Goal: Entertainment & Leisure: Browse casually

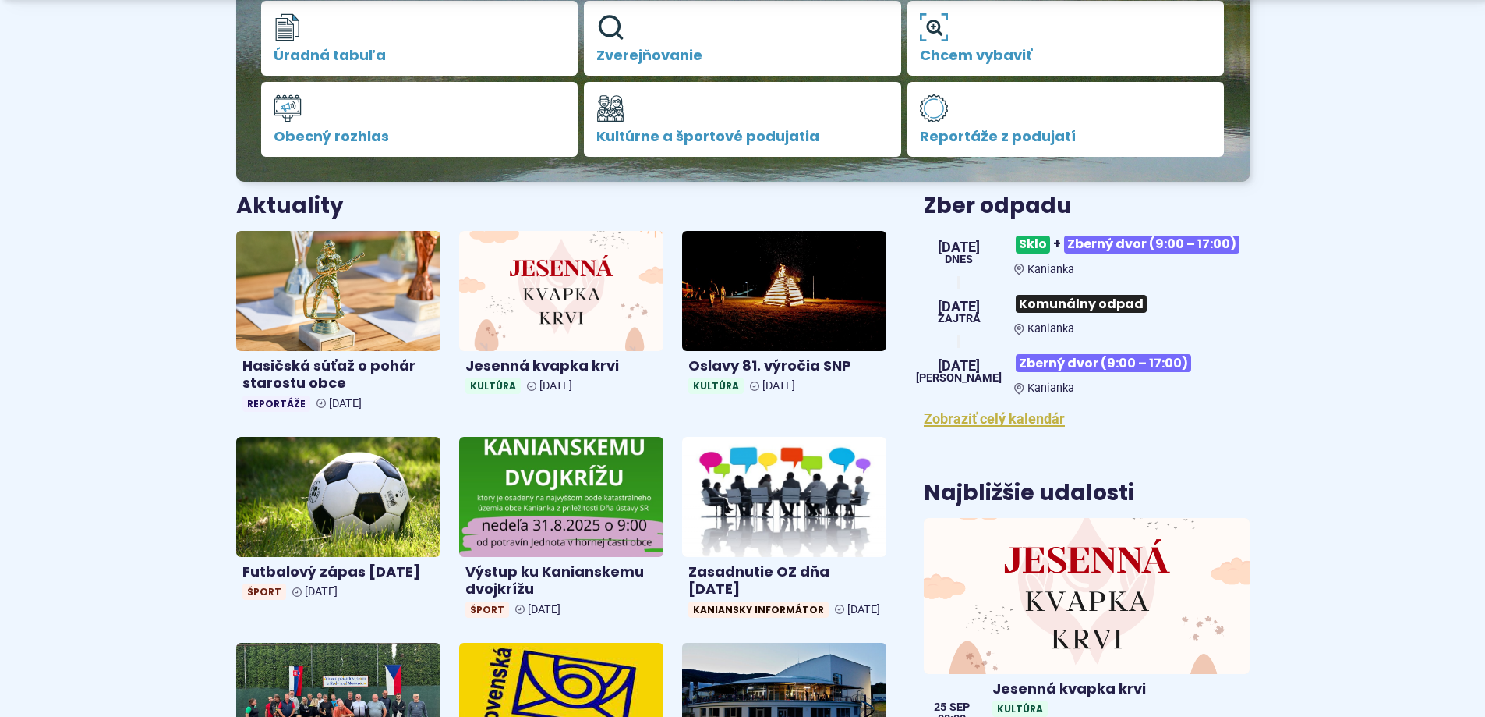
scroll to position [468, 0]
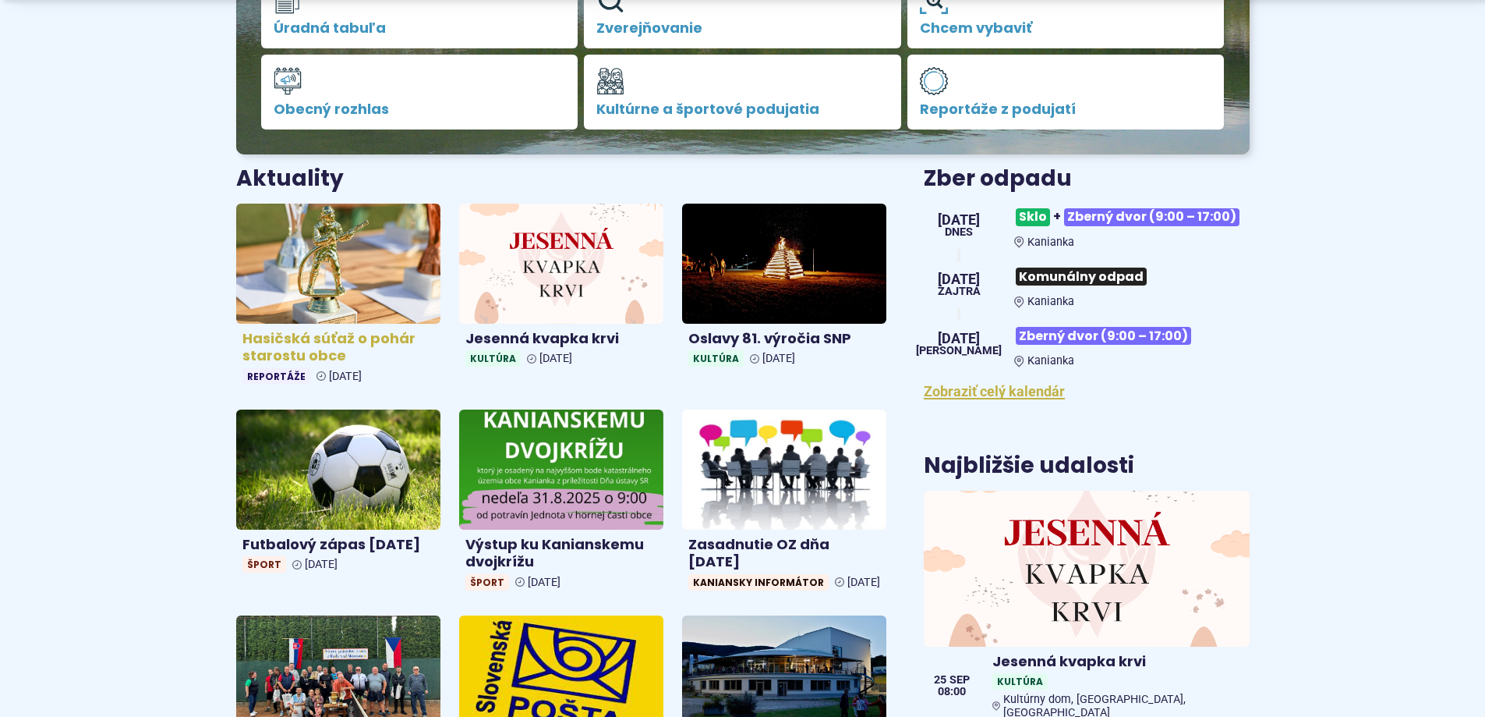
click at [290, 339] on h4 "Hasičská súťaž o pohár starostu obce" at bounding box center [338, 347] width 192 height 35
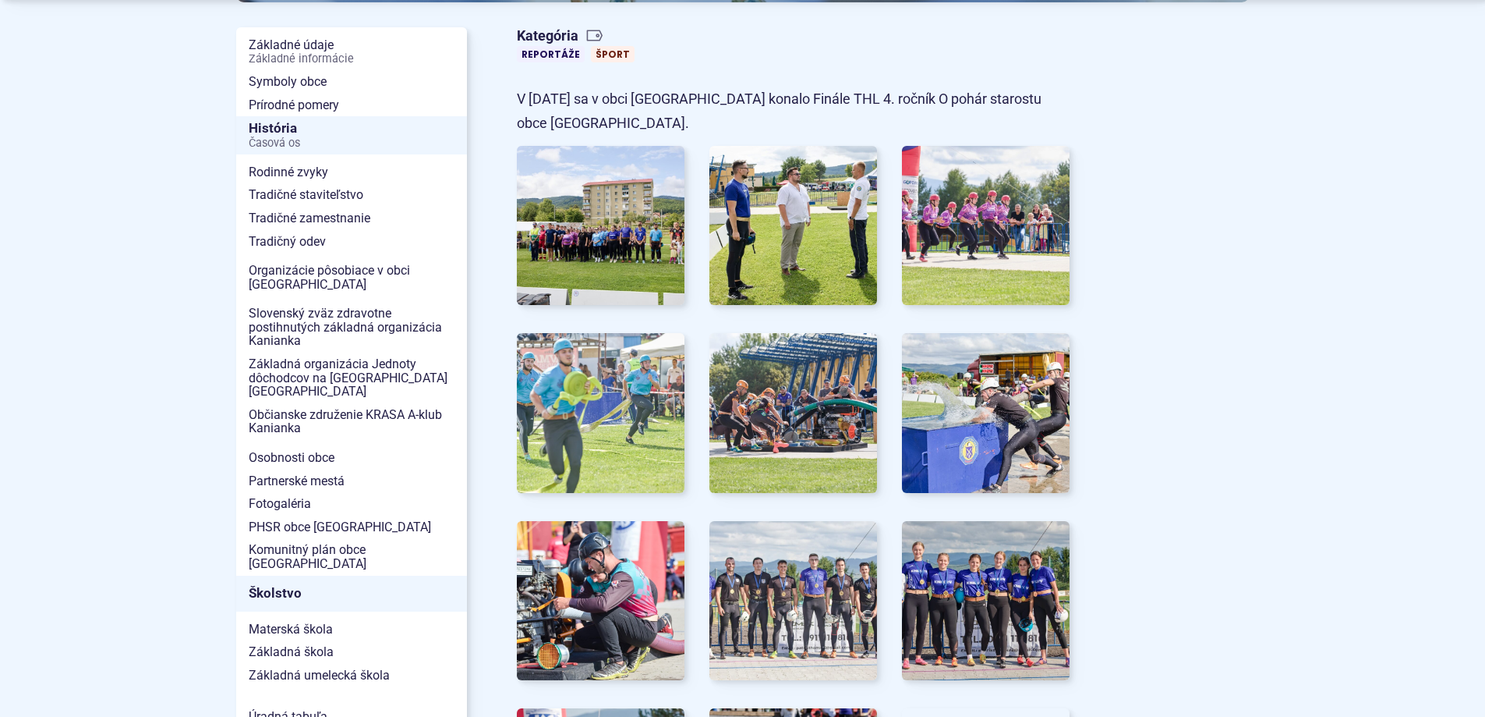
scroll to position [390, 0]
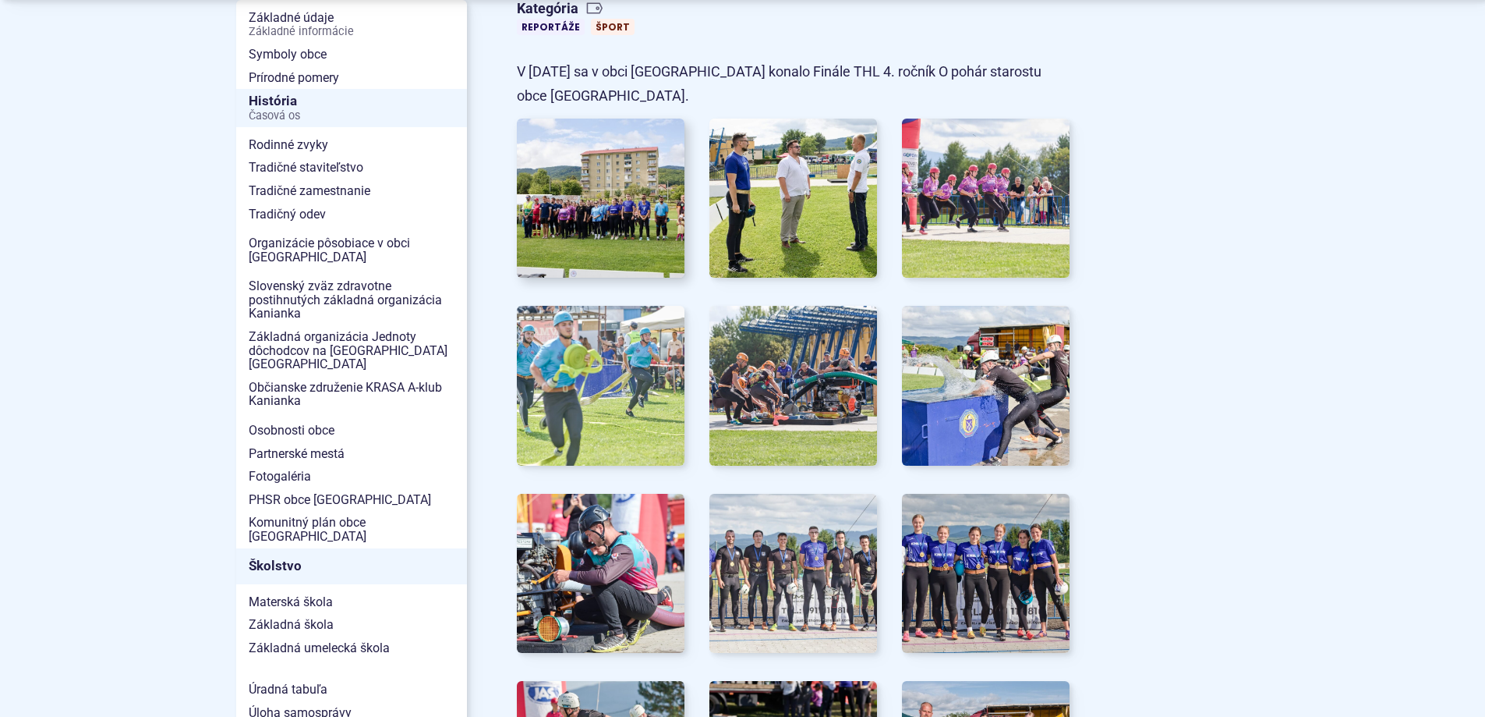
click at [606, 186] on img at bounding box center [600, 198] width 185 height 175
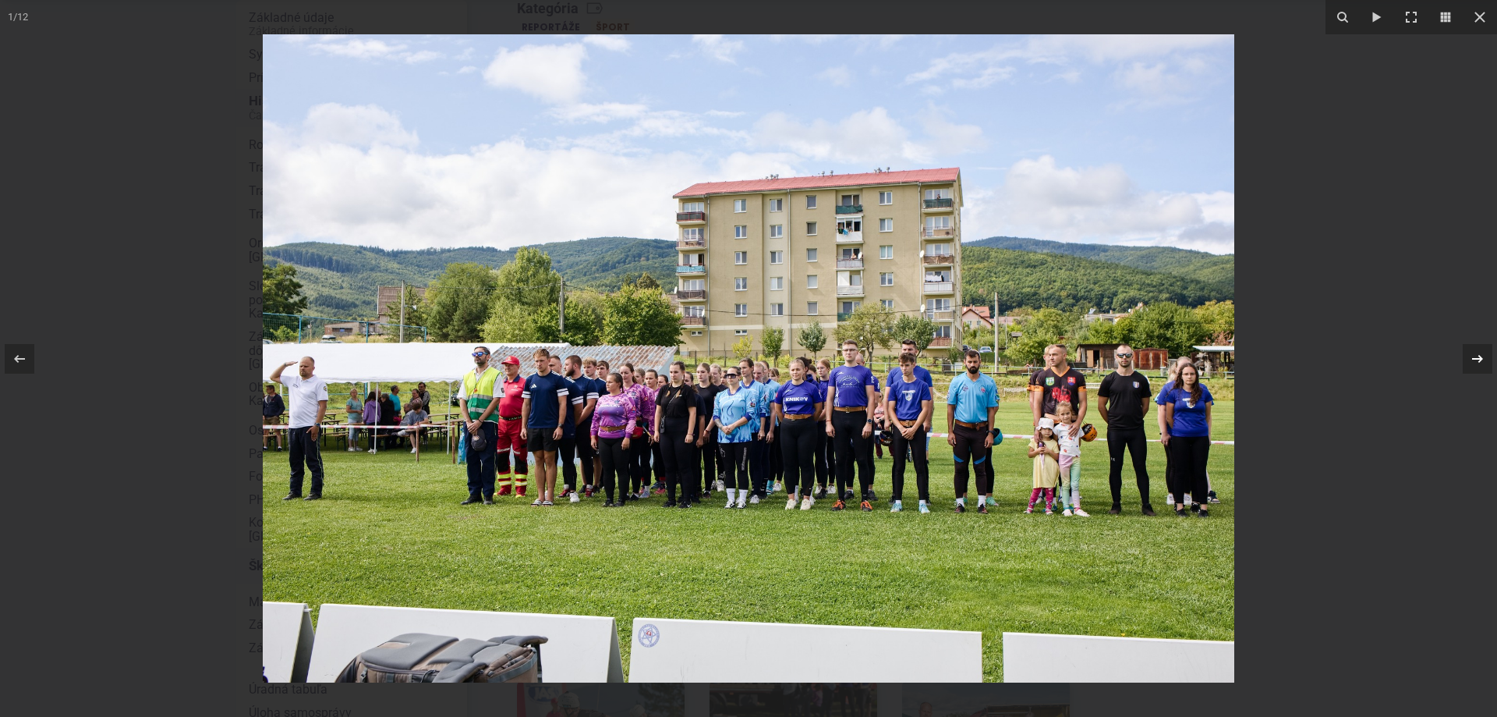
click at [1475, 358] on icon at bounding box center [1477, 358] width 11 height 8
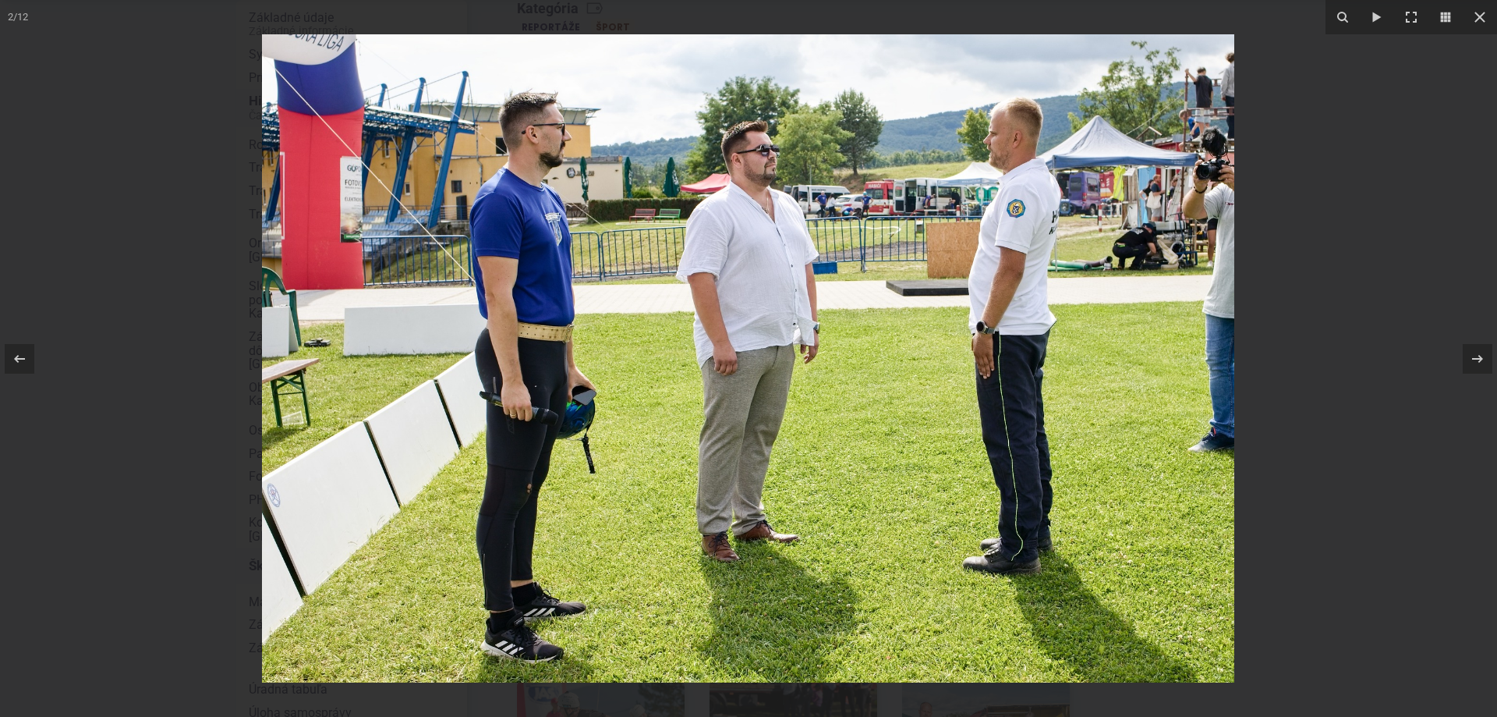
click at [1475, 359] on icon at bounding box center [1477, 358] width 11 height 8
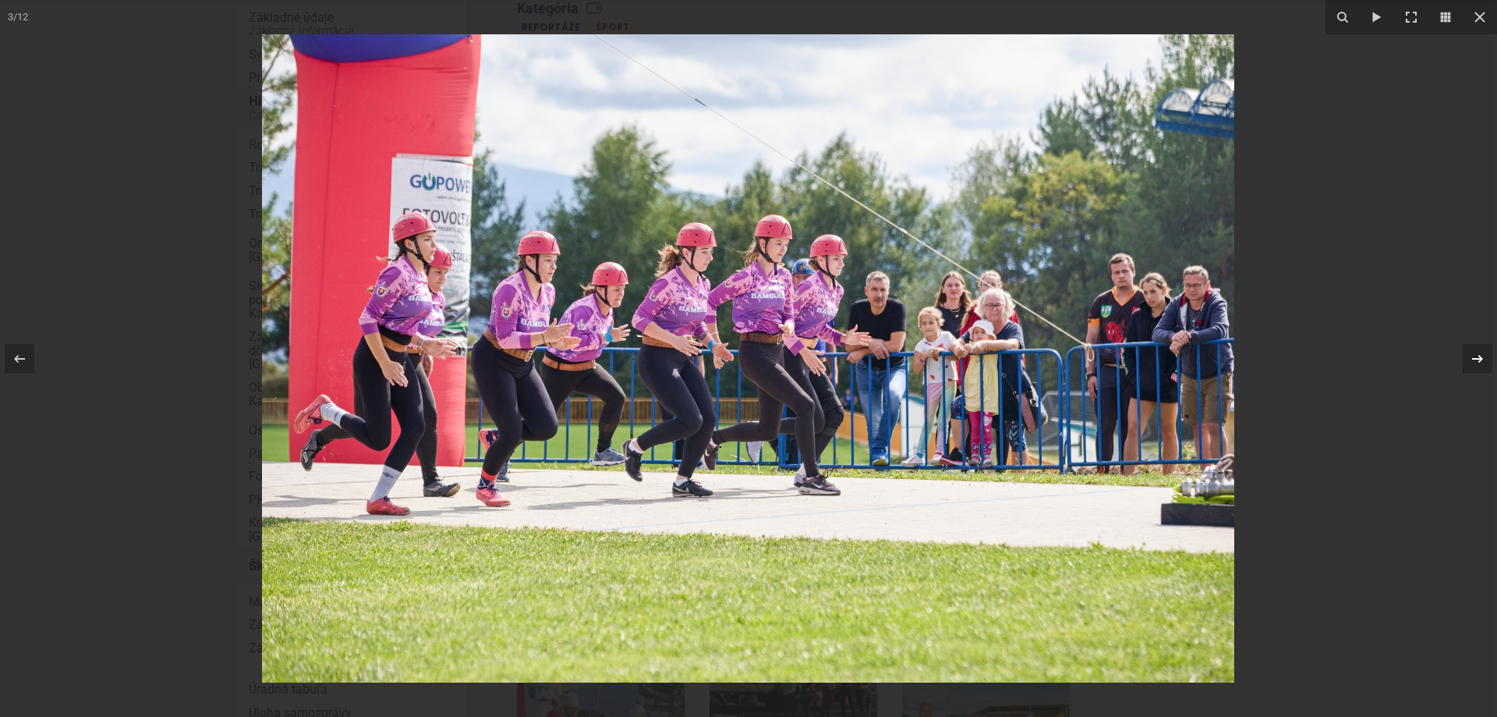
click at [1475, 359] on icon at bounding box center [1477, 358] width 11 height 8
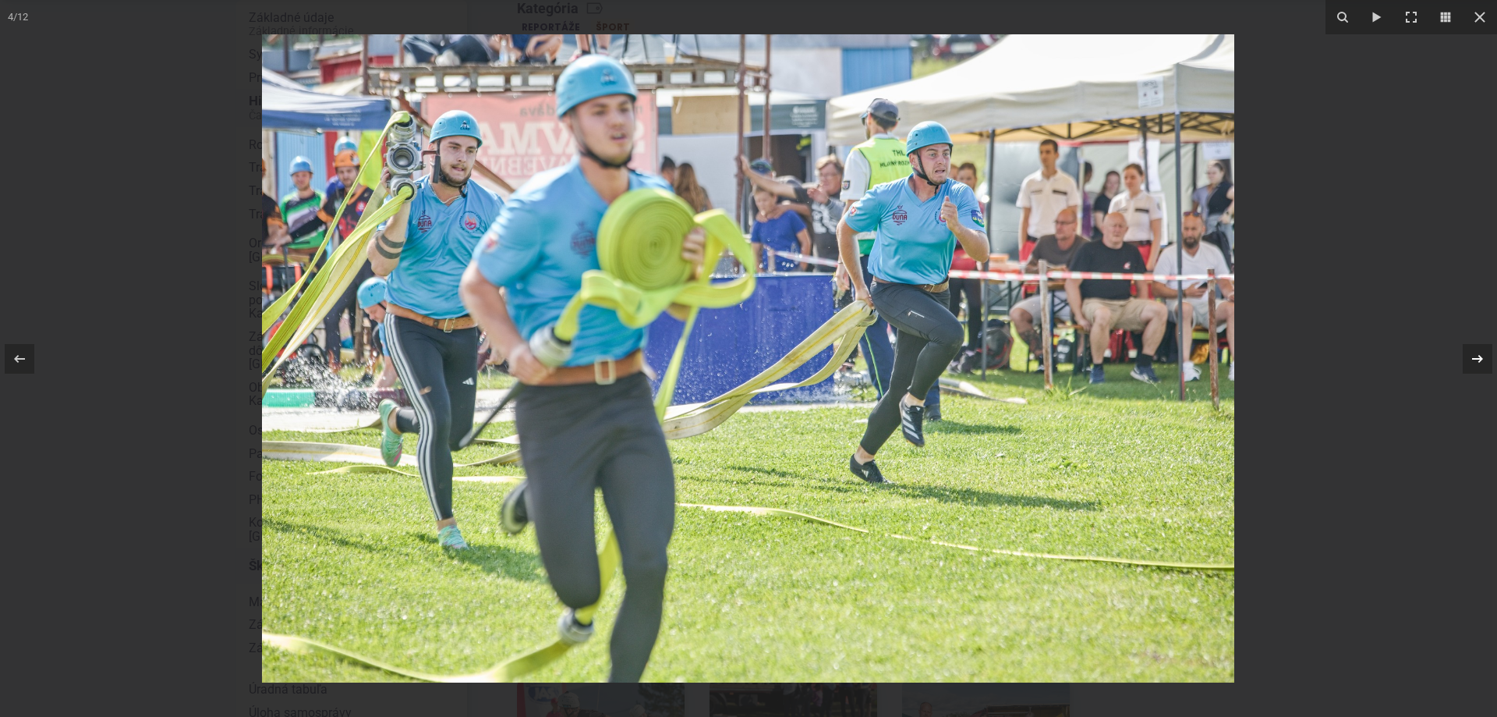
click at [1475, 359] on icon at bounding box center [1477, 358] width 11 height 8
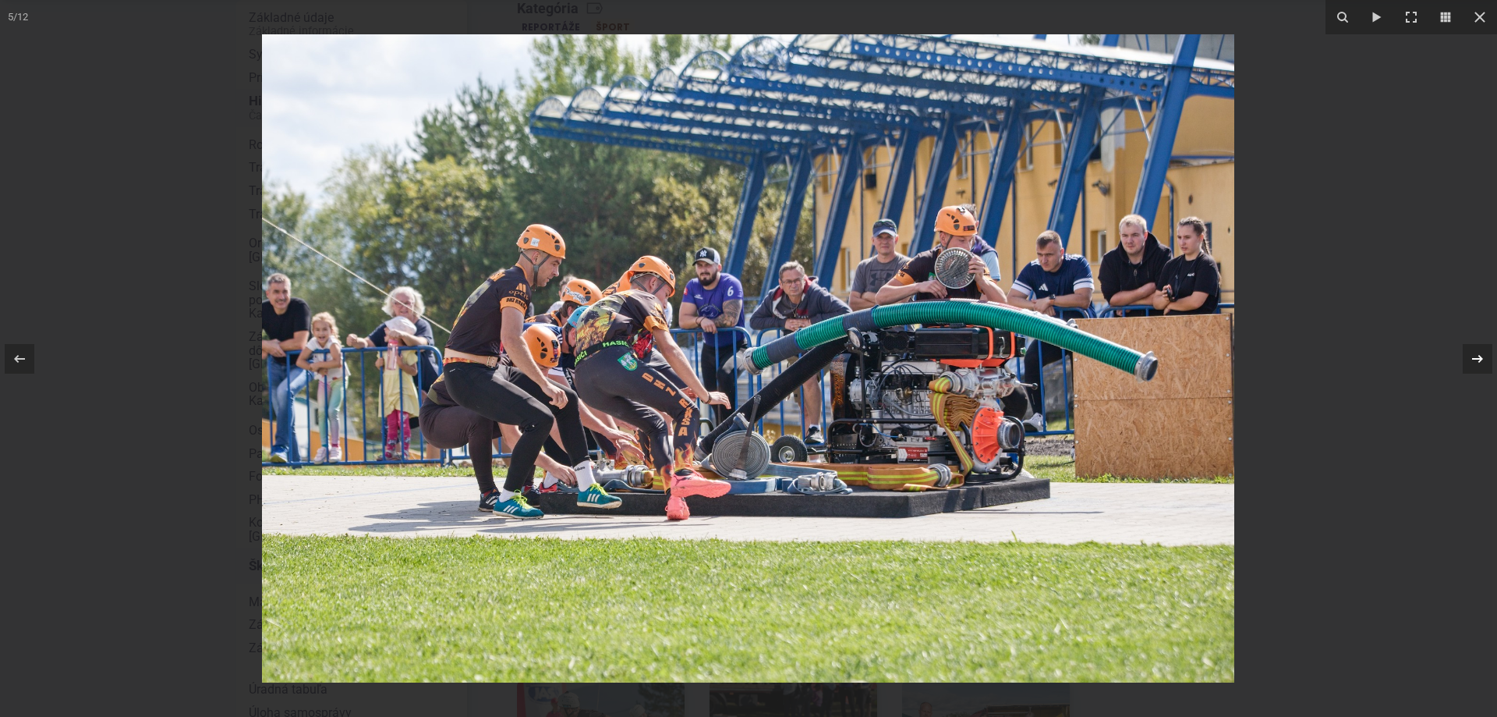
click at [1475, 359] on icon at bounding box center [1477, 358] width 11 height 8
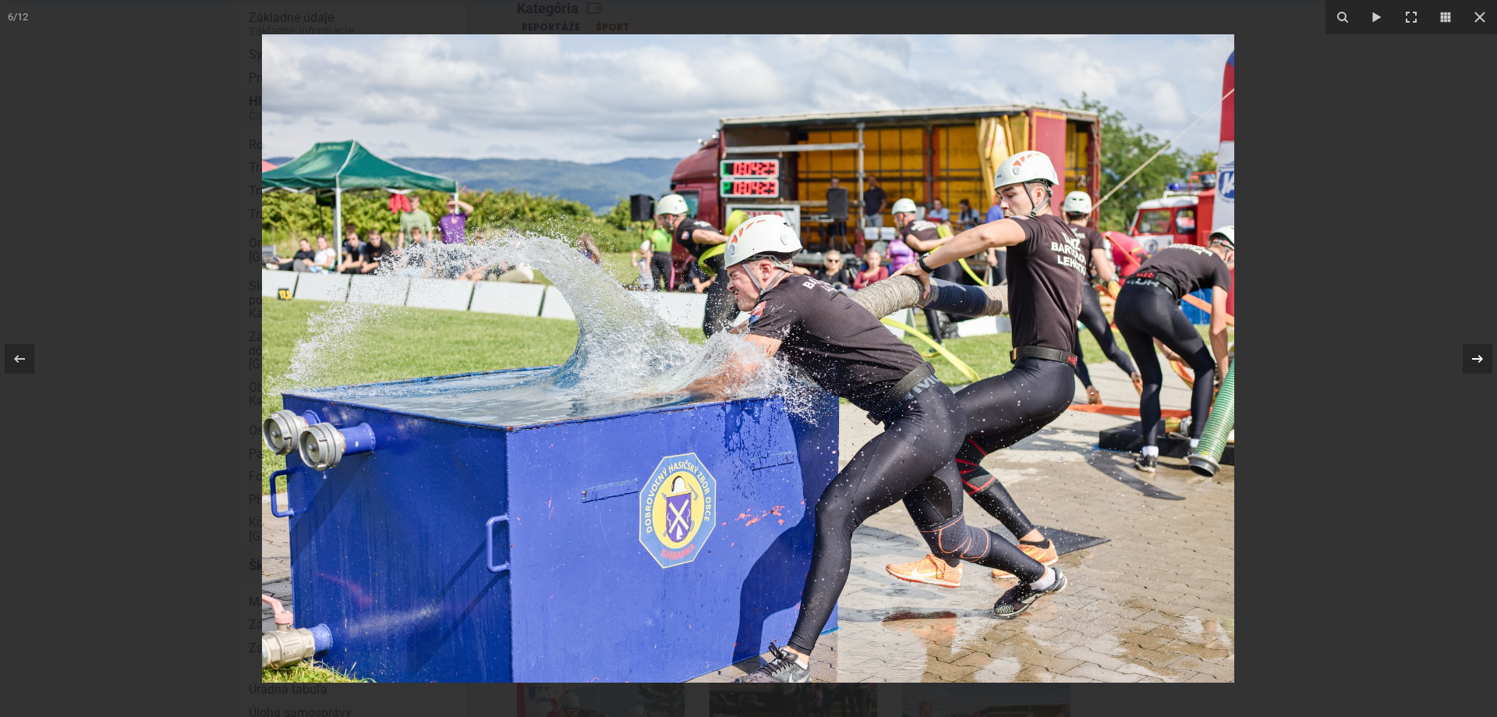
click at [1475, 359] on icon at bounding box center [1477, 358] width 11 height 8
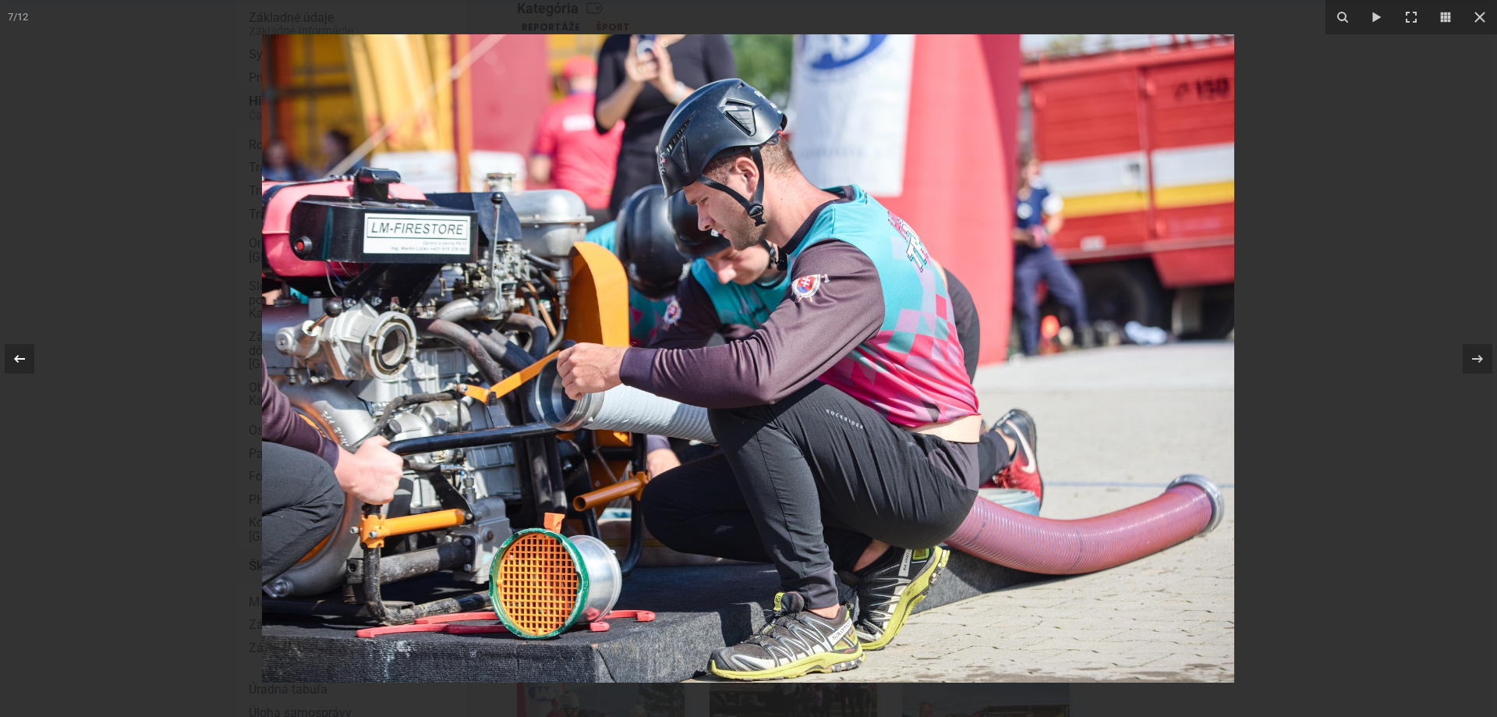
click at [19, 356] on icon at bounding box center [19, 358] width 19 height 19
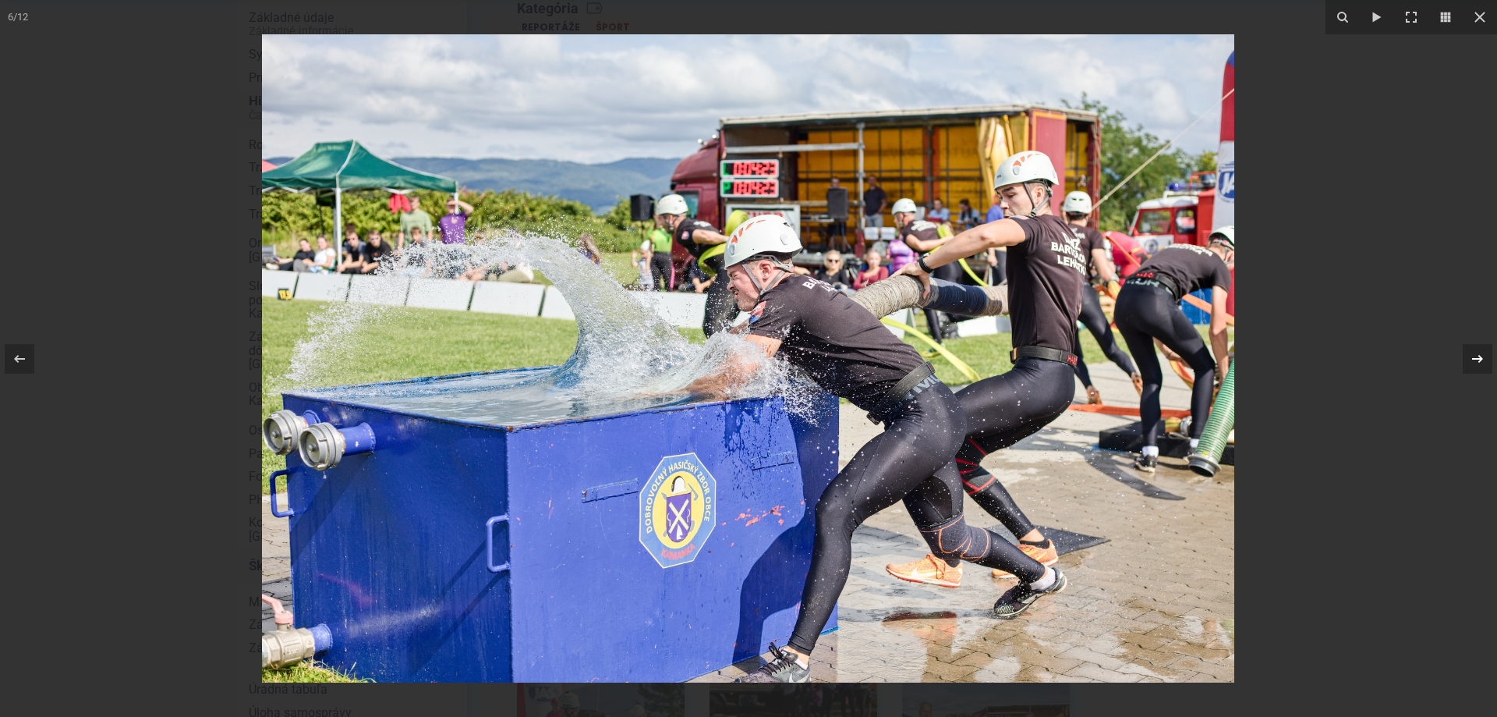
click at [1471, 359] on icon at bounding box center [1477, 358] width 19 height 19
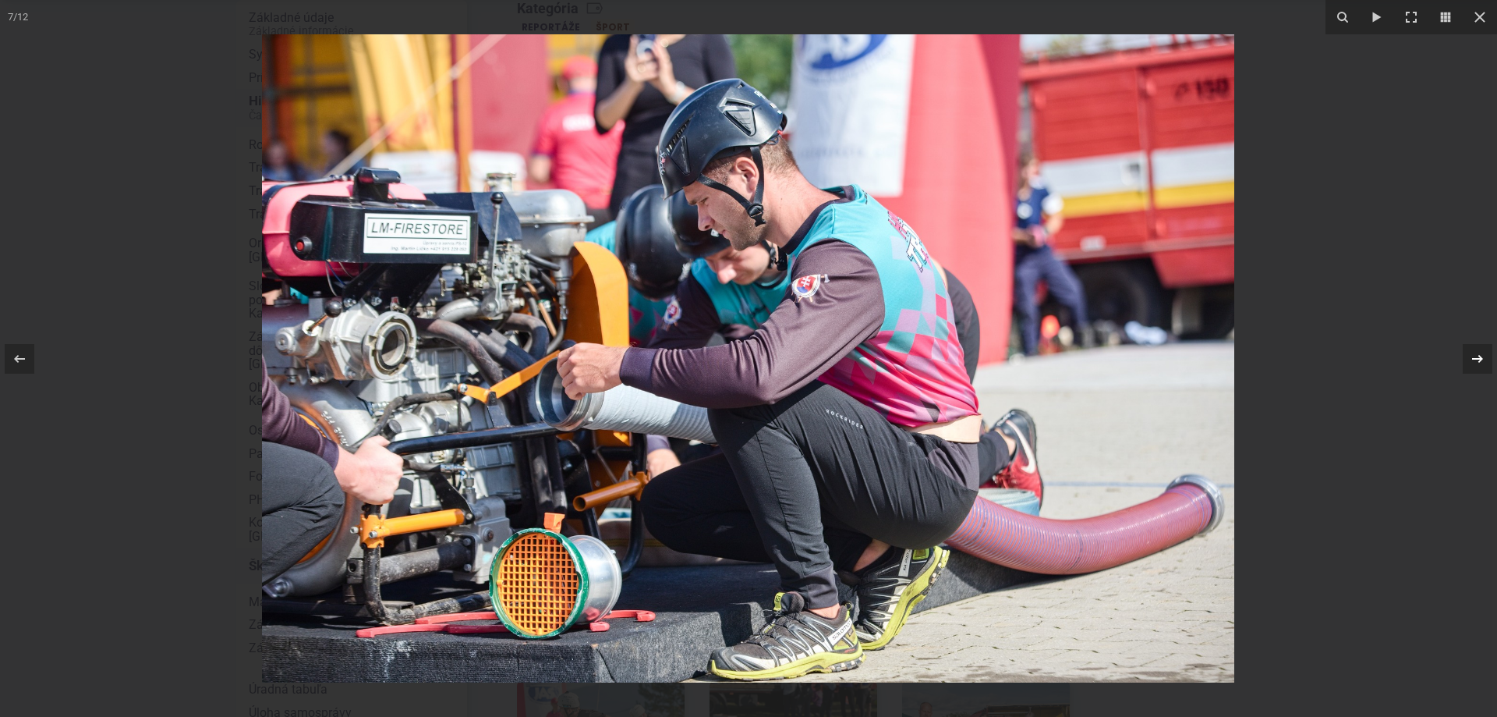
click at [1475, 359] on icon at bounding box center [1477, 358] width 19 height 19
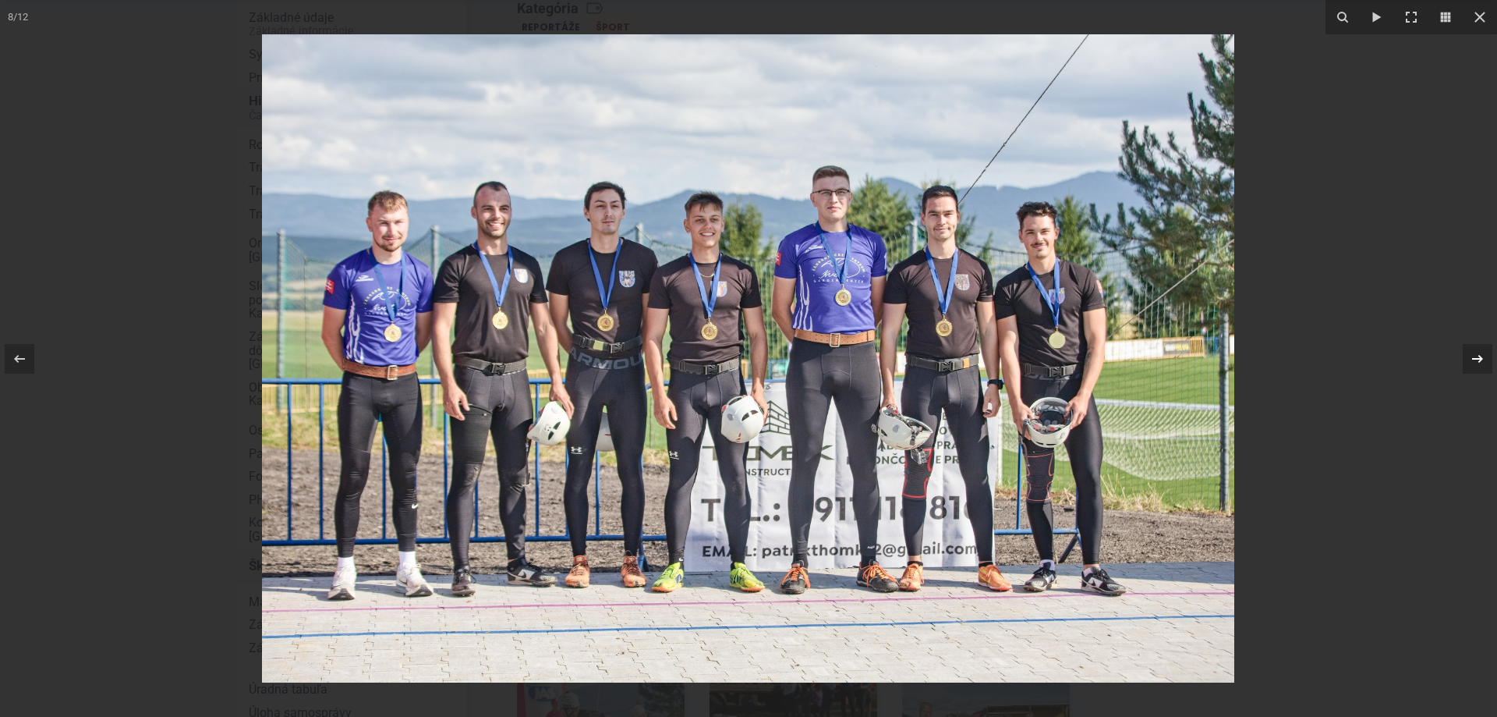
click at [1477, 360] on icon at bounding box center [1477, 358] width 19 height 19
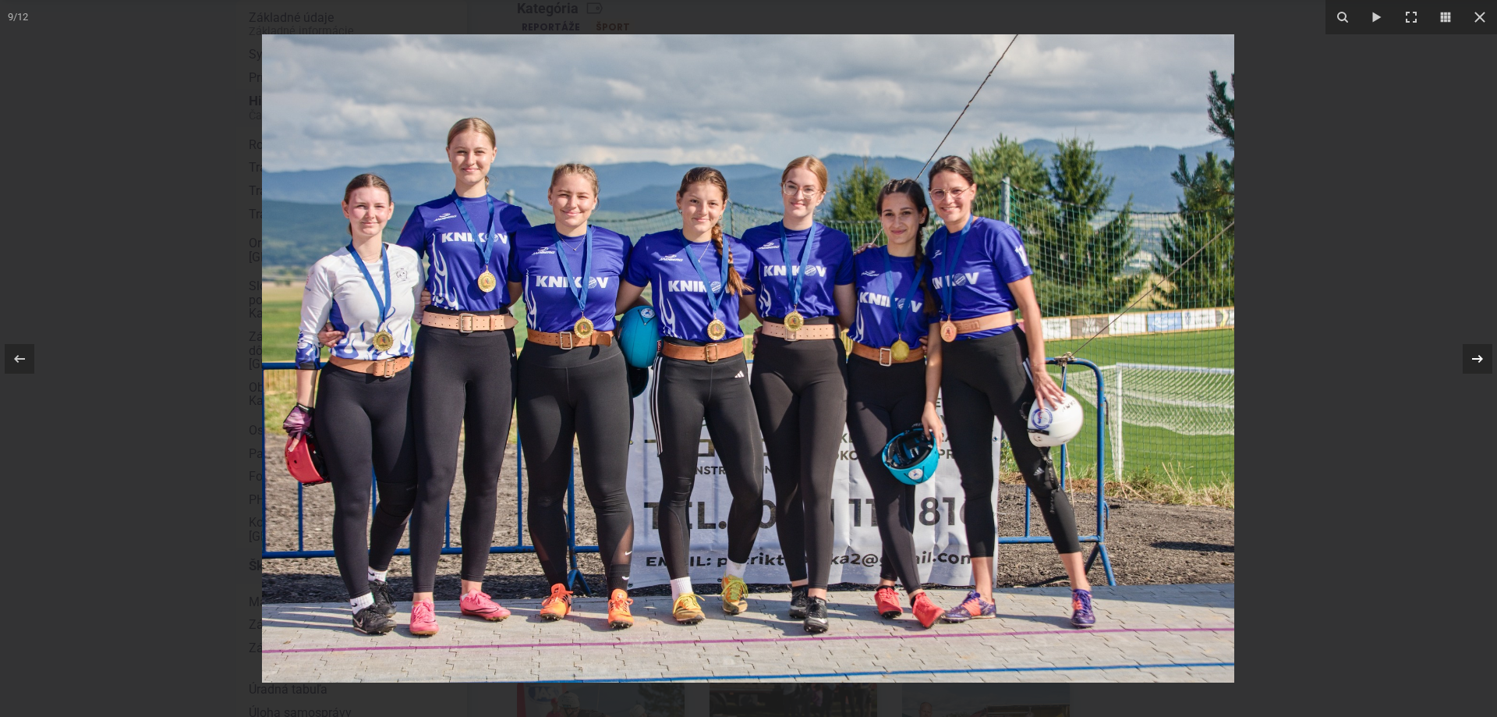
click at [1477, 359] on icon at bounding box center [1477, 358] width 19 height 19
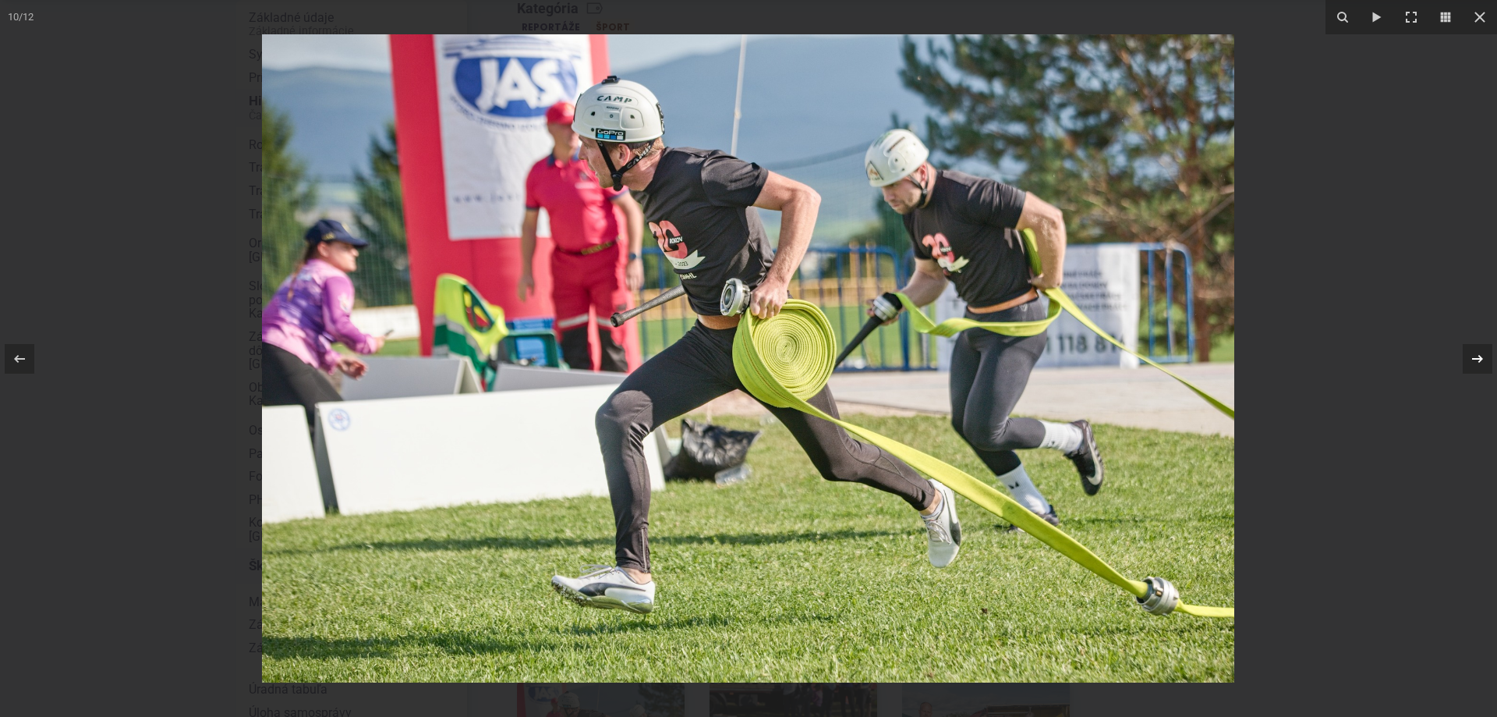
click at [1474, 359] on icon at bounding box center [1477, 358] width 11 height 8
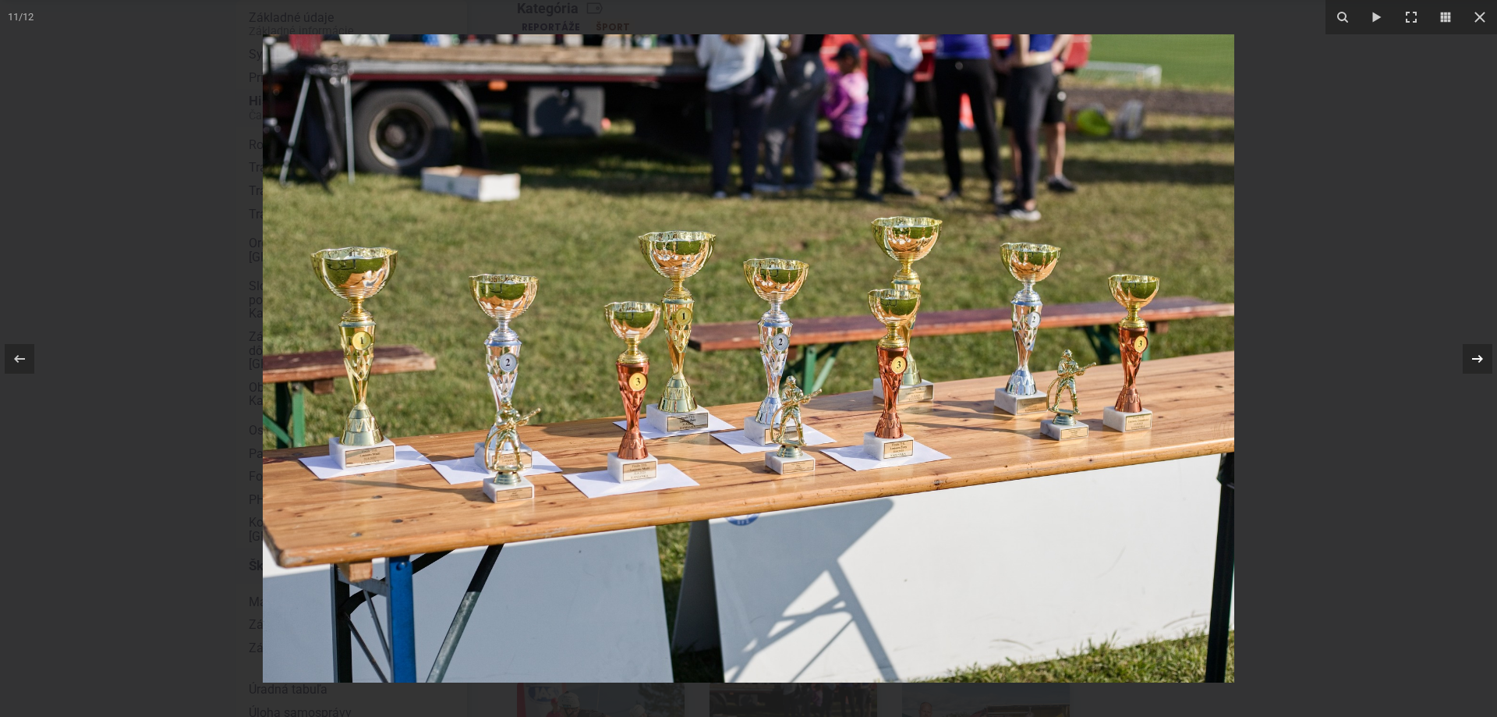
click at [1475, 361] on icon at bounding box center [1477, 358] width 19 height 19
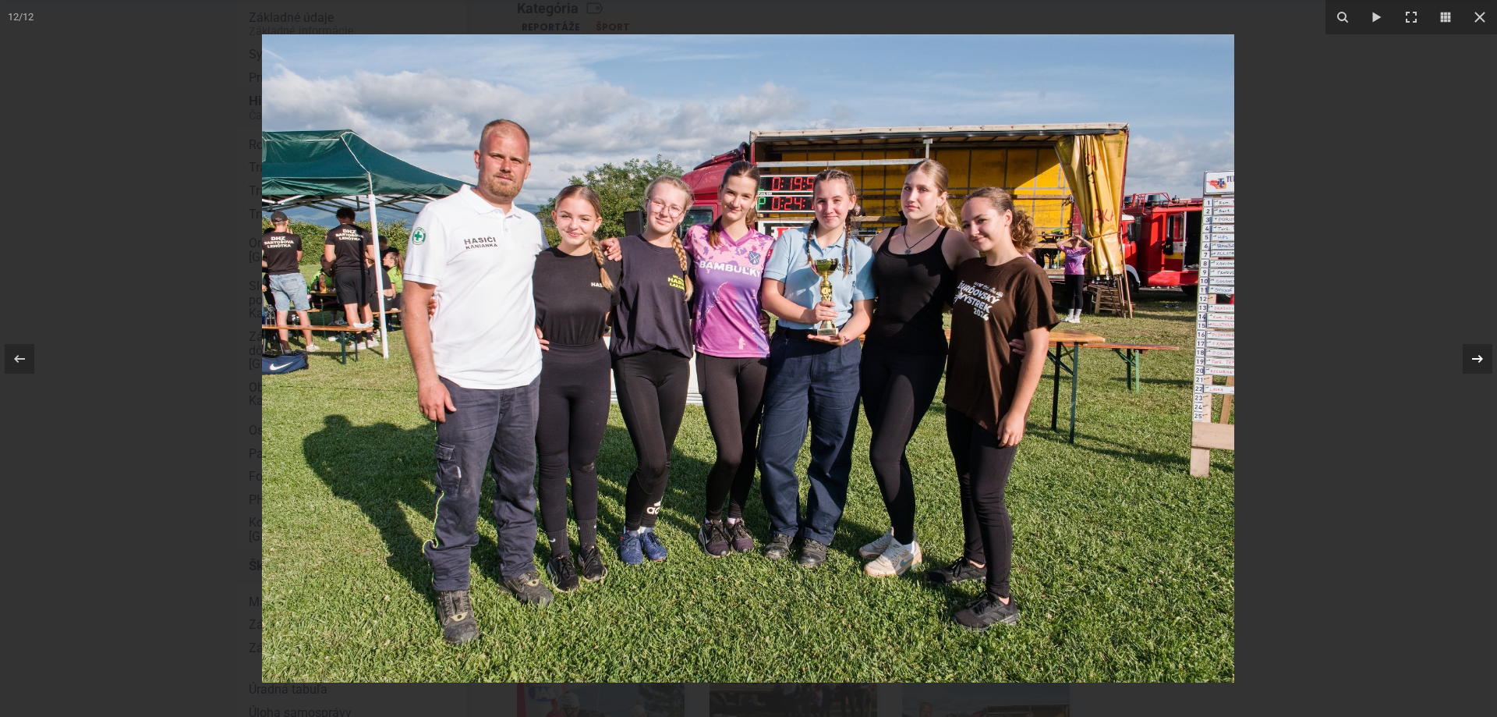
click at [1477, 362] on icon at bounding box center [1477, 358] width 19 height 19
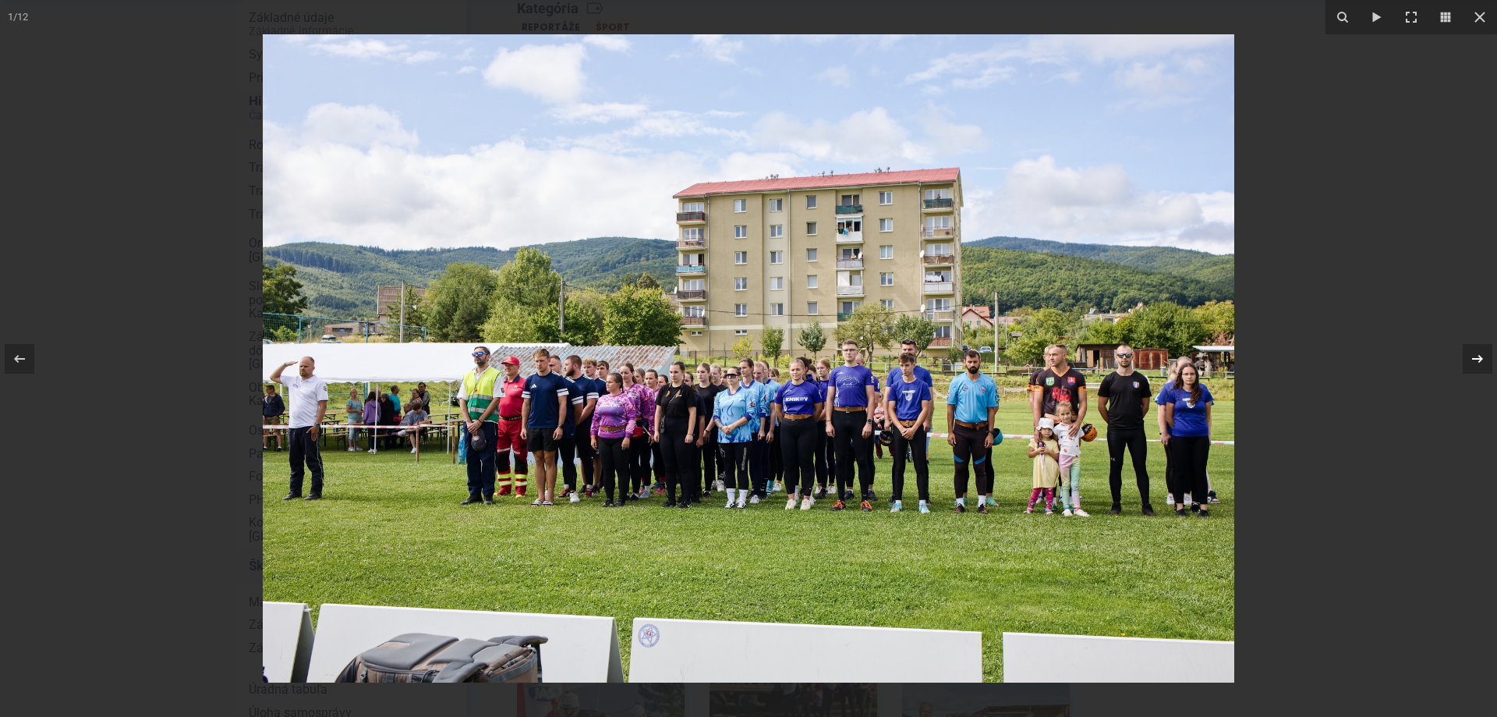
click at [1475, 360] on icon at bounding box center [1477, 358] width 19 height 19
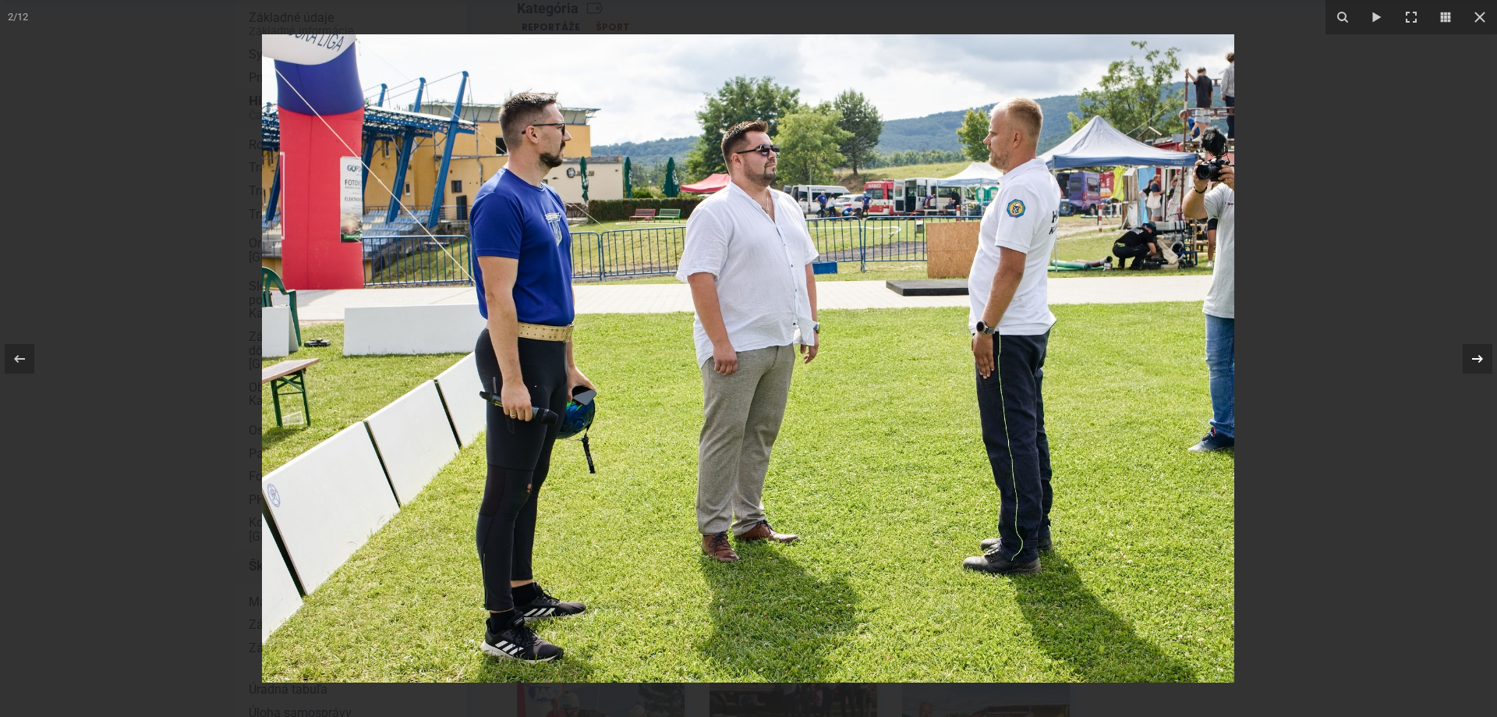
click at [1475, 360] on div "2 / 12" at bounding box center [748, 358] width 1497 height 717
click at [1471, 356] on icon at bounding box center [1477, 358] width 19 height 19
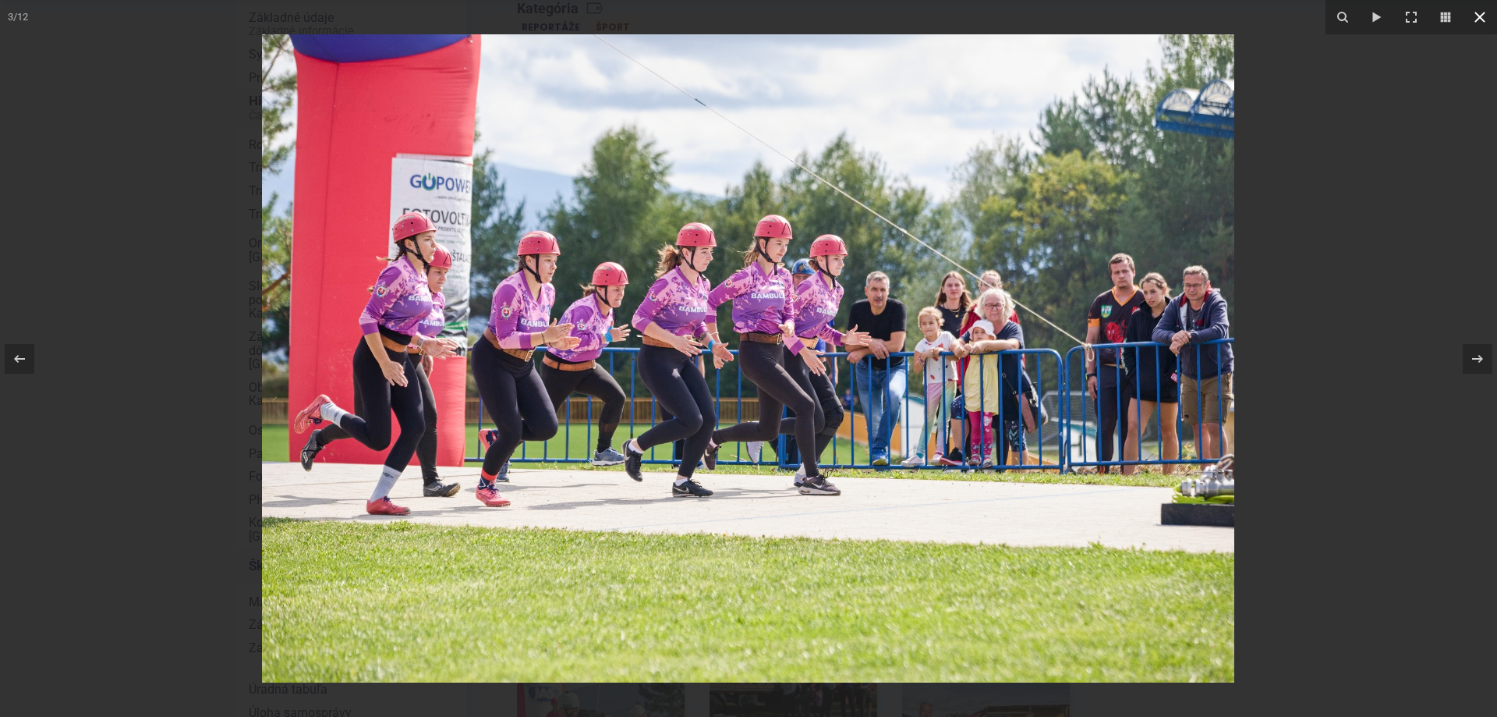
click at [1478, 12] on icon at bounding box center [1479, 17] width 19 height 19
